Goal: Transaction & Acquisition: Purchase product/service

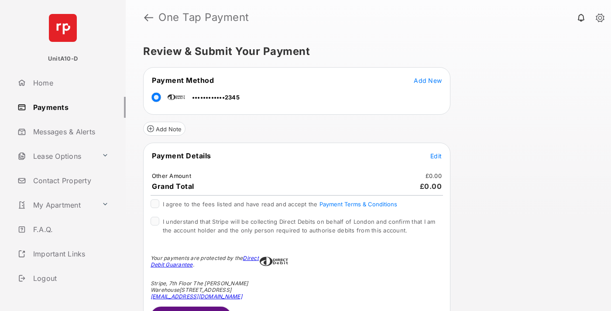
click at [436, 156] on span "Edit" at bounding box center [435, 155] width 11 height 7
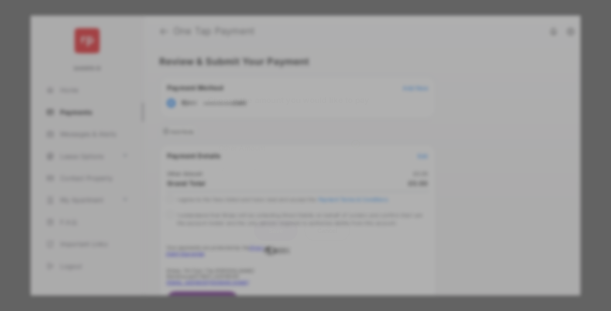
click at [289, 140] on div "Other Amount" at bounding box center [288, 147] width 141 height 15
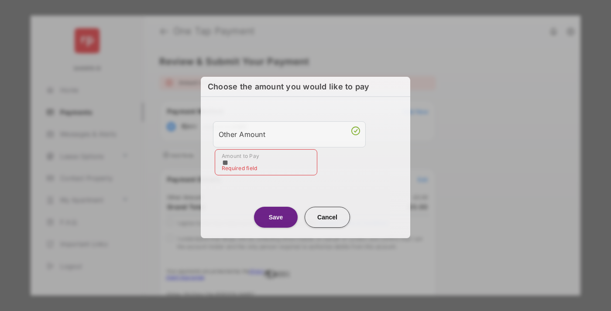
type input "**"
click at [276, 215] on button "Save" at bounding box center [276, 217] width 44 height 21
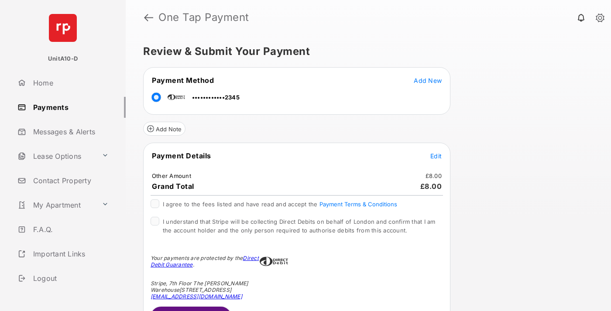
click at [190, 308] on button "Submit Payment" at bounding box center [190, 317] width 81 height 21
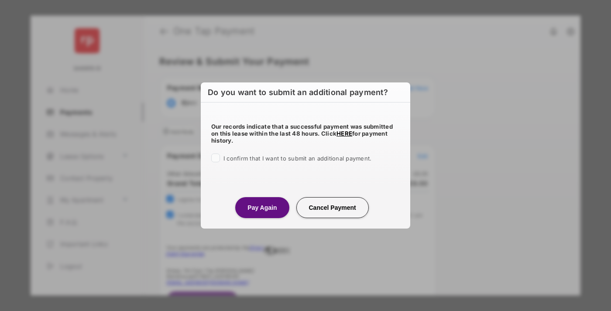
click at [262, 207] on button "Pay Again" at bounding box center [262, 207] width 54 height 21
